Goal: Information Seeking & Learning: Learn about a topic

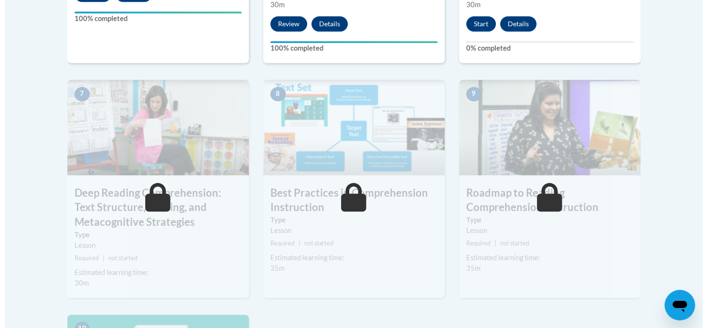
scroll to position [687, 0]
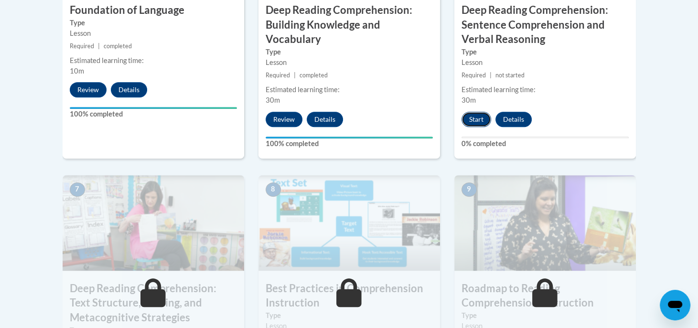
click at [475, 119] on button "Start" at bounding box center [476, 119] width 30 height 15
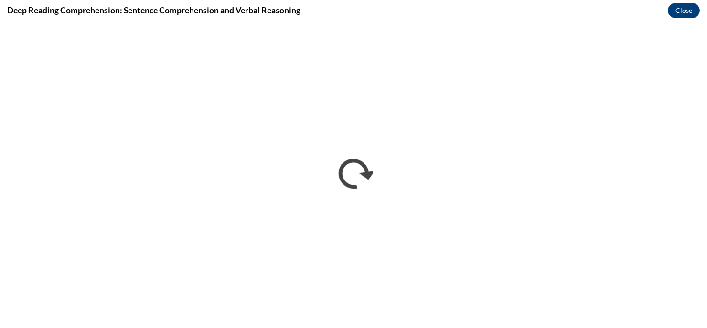
scroll to position [0, 0]
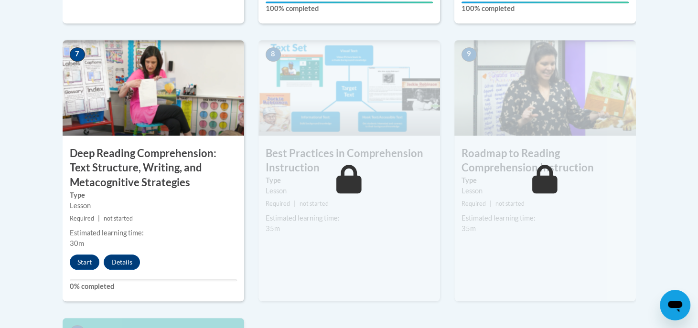
scroll to position [822, 0]
